Goal: Check status: Check status

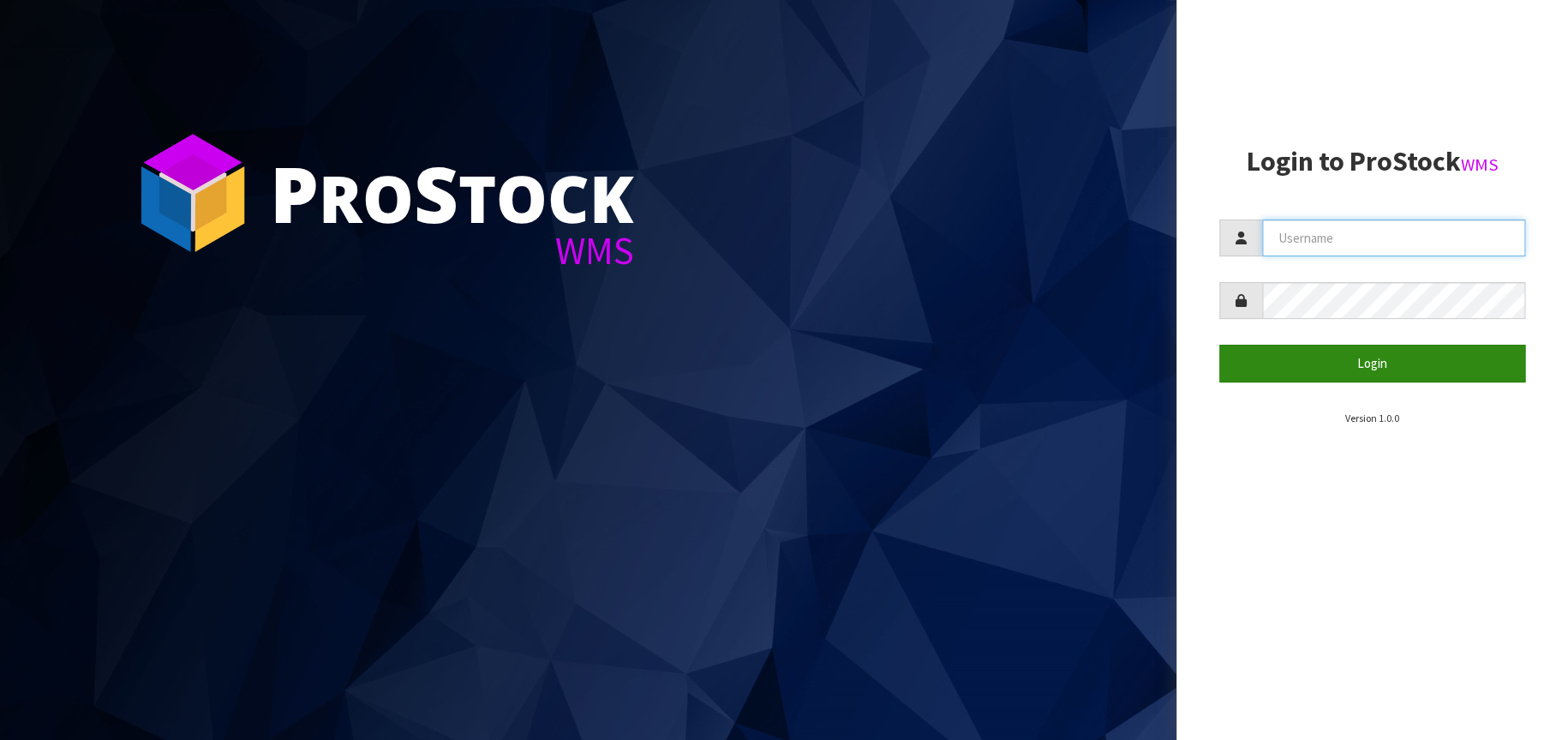
type input "[EMAIL_ADDRESS][DOMAIN_NAME]"
click at [1390, 376] on button "Login" at bounding box center [1373, 363] width 307 height 37
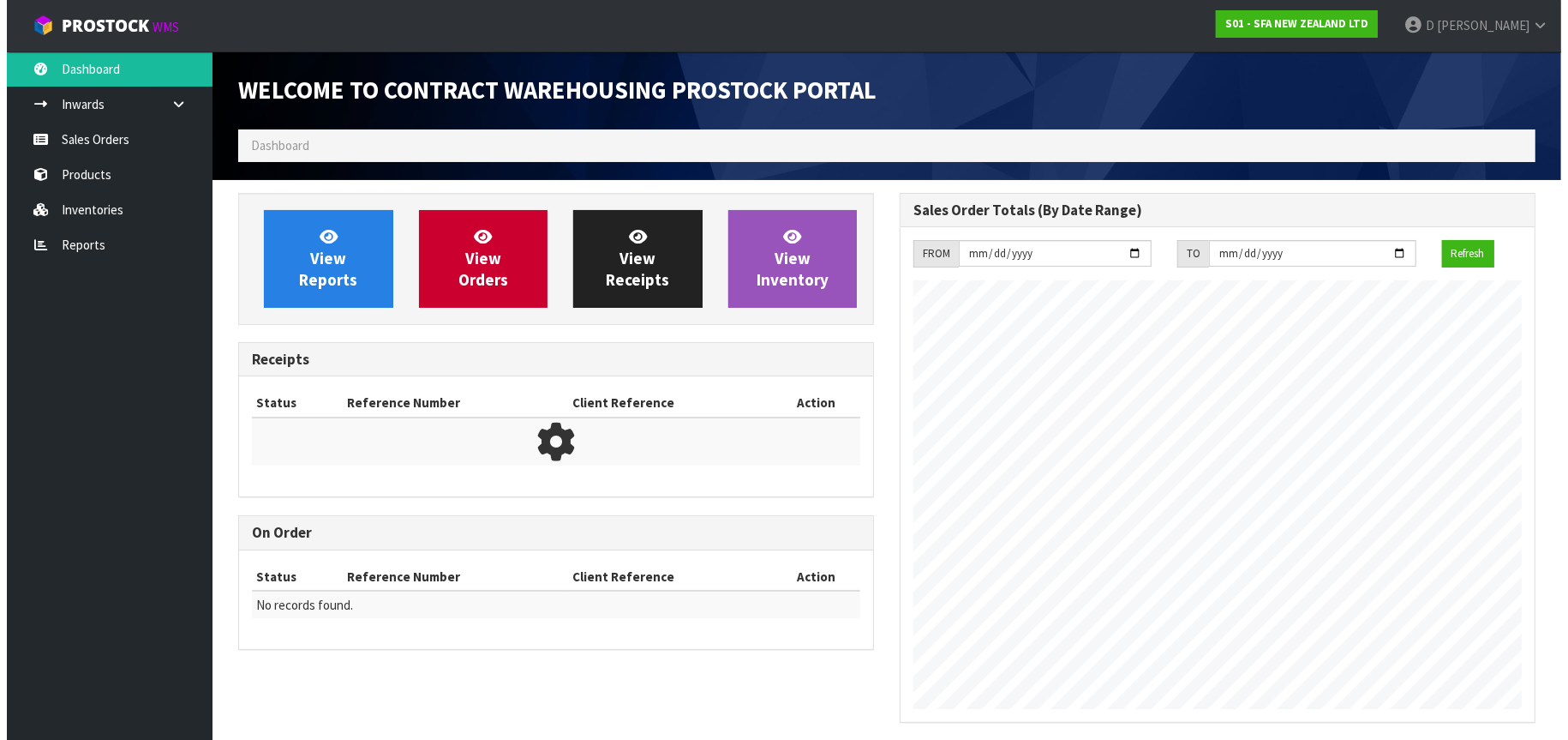
scroll to position [950, 661]
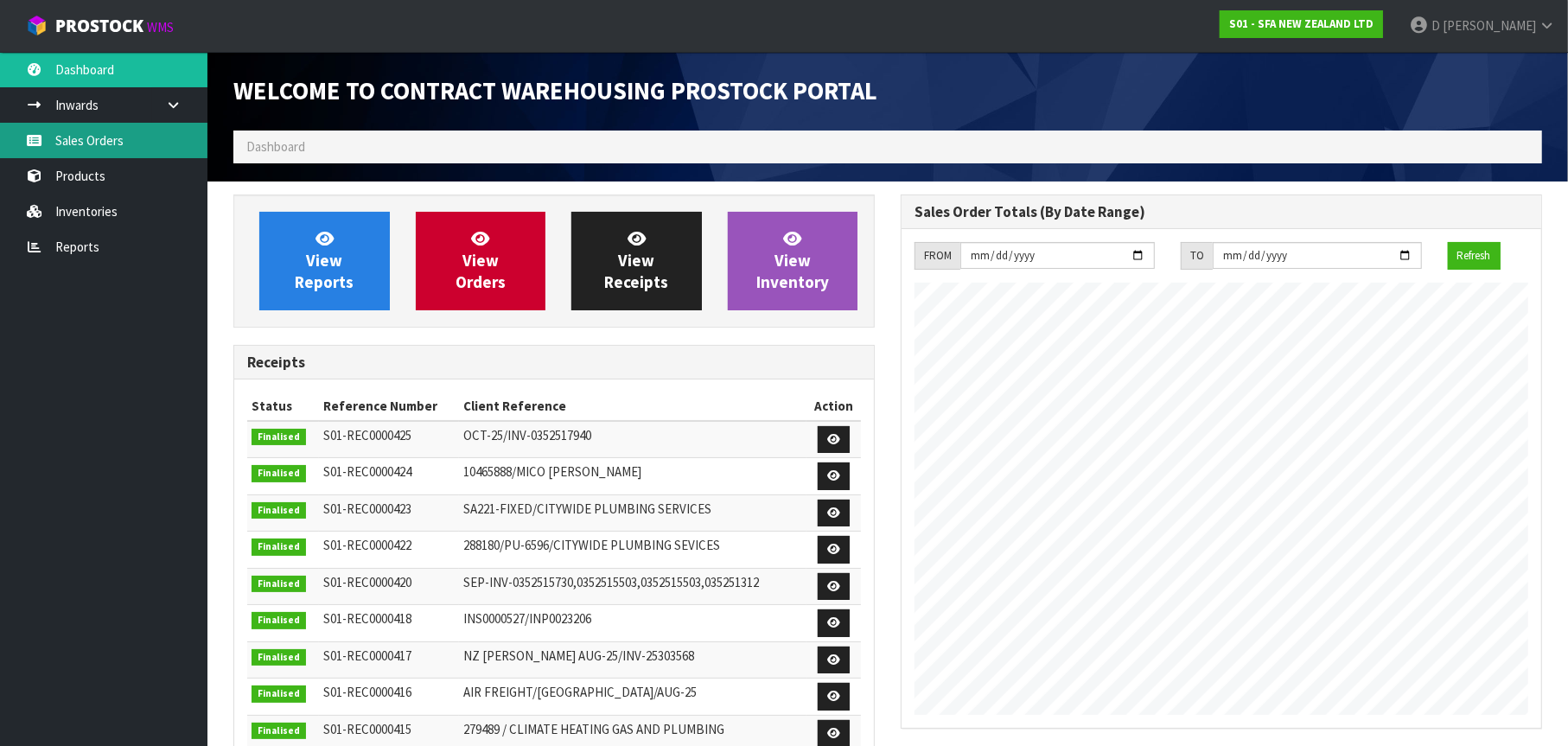
click at [136, 139] on link "Sales Orders" at bounding box center [104, 140] width 208 height 35
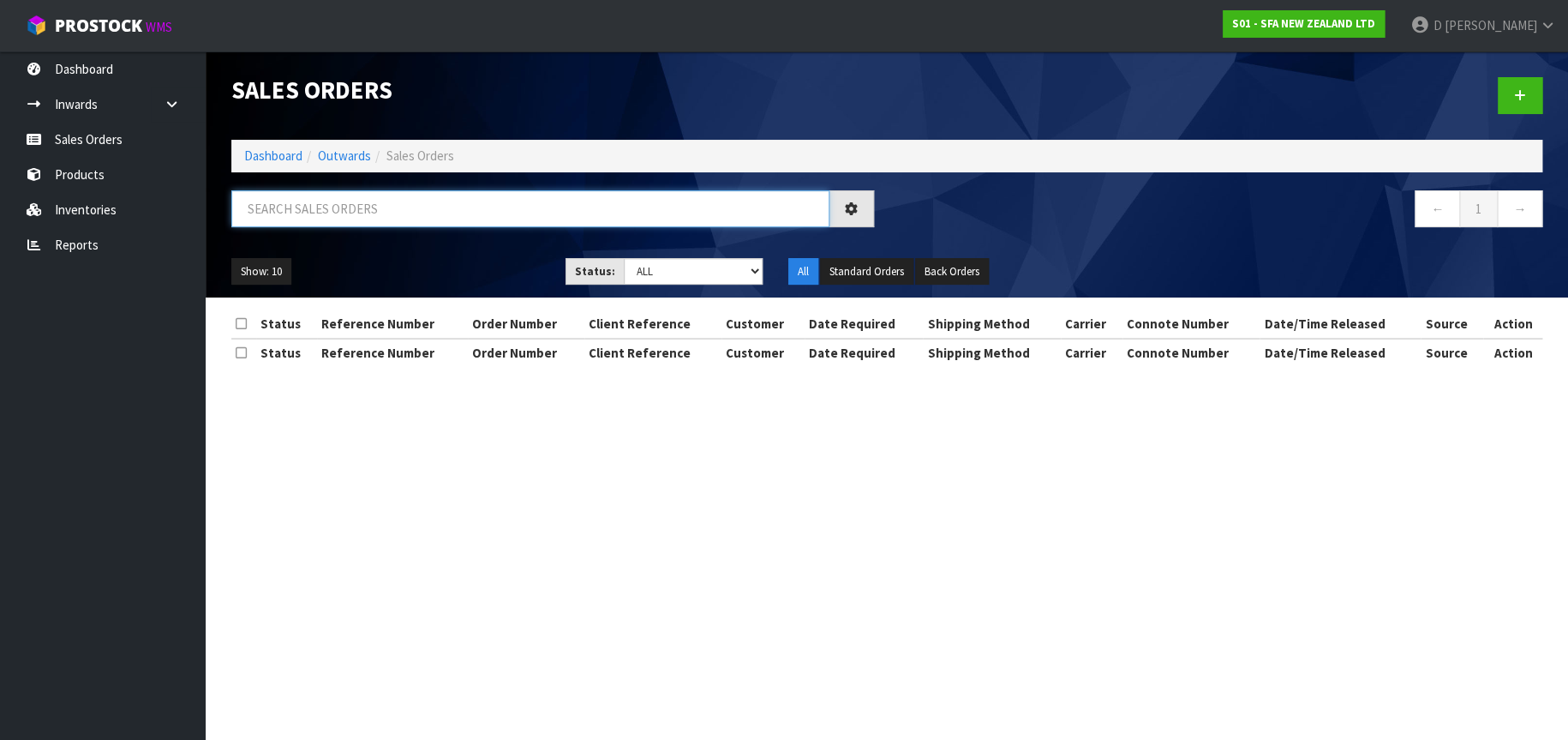
click at [257, 210] on input "text" at bounding box center [530, 209] width 598 height 37
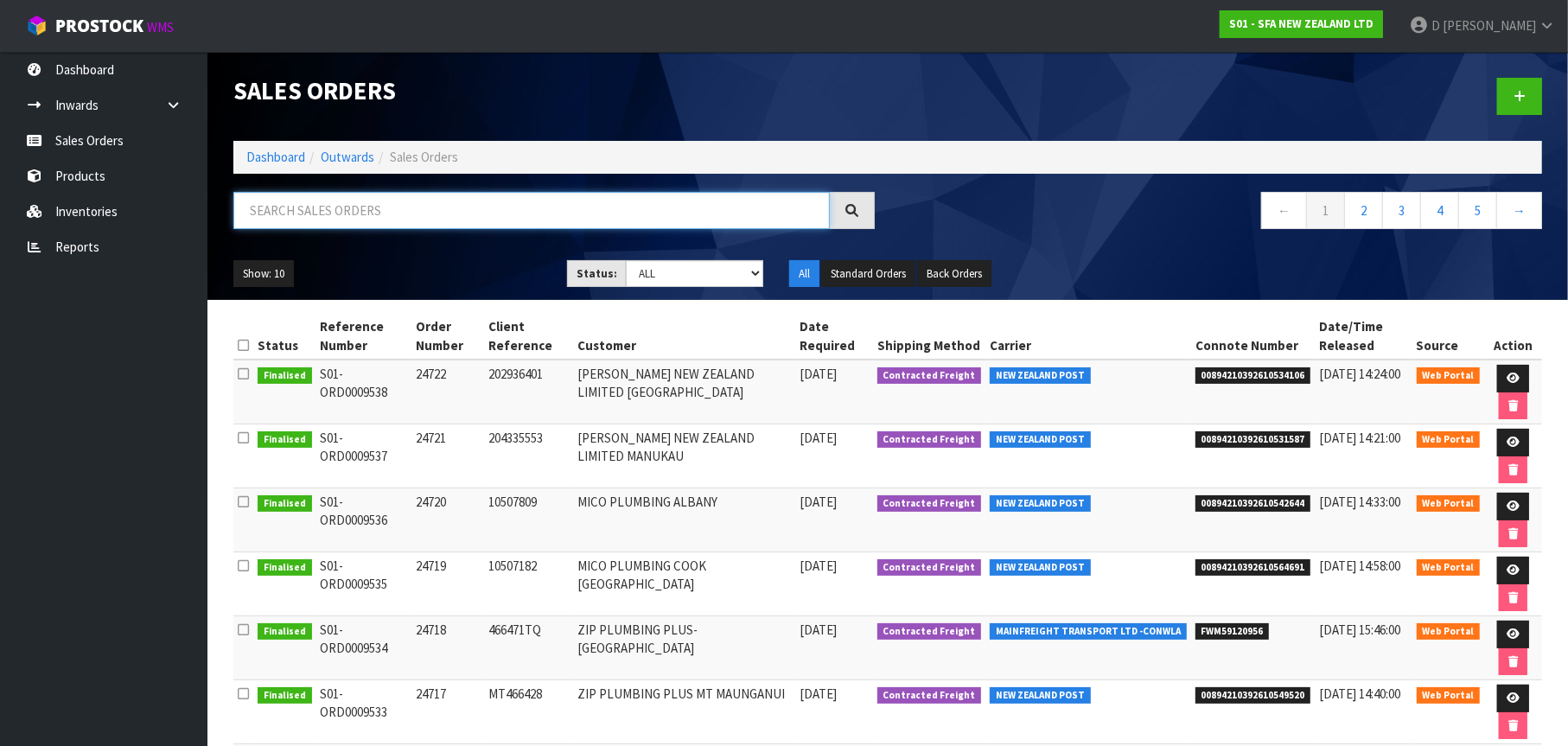
paste input "1P00119223"
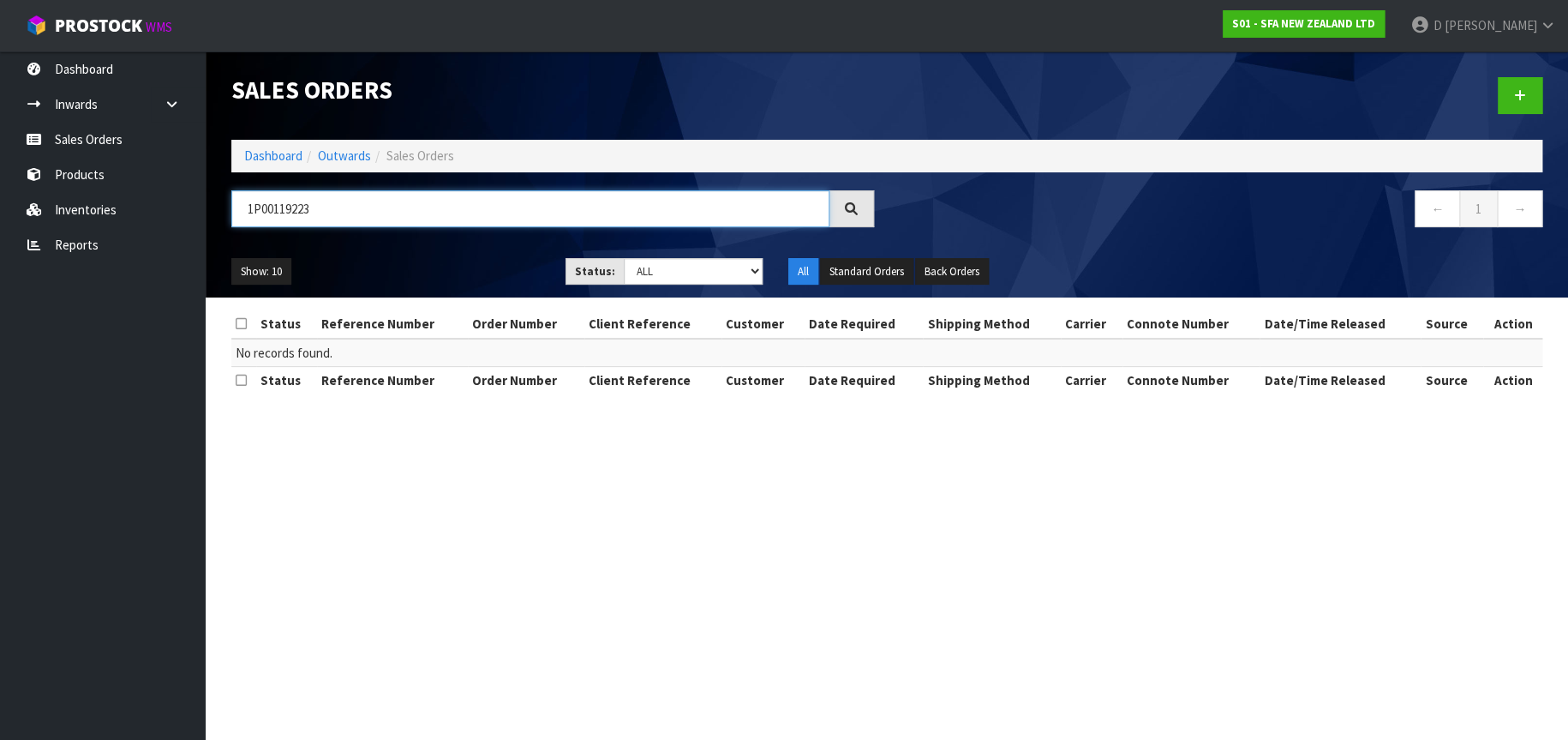
type input "1P00119223"
click at [897, 87] on div at bounding box center [1220, 95] width 668 height 88
